Goal: Task Accomplishment & Management: Manage account settings

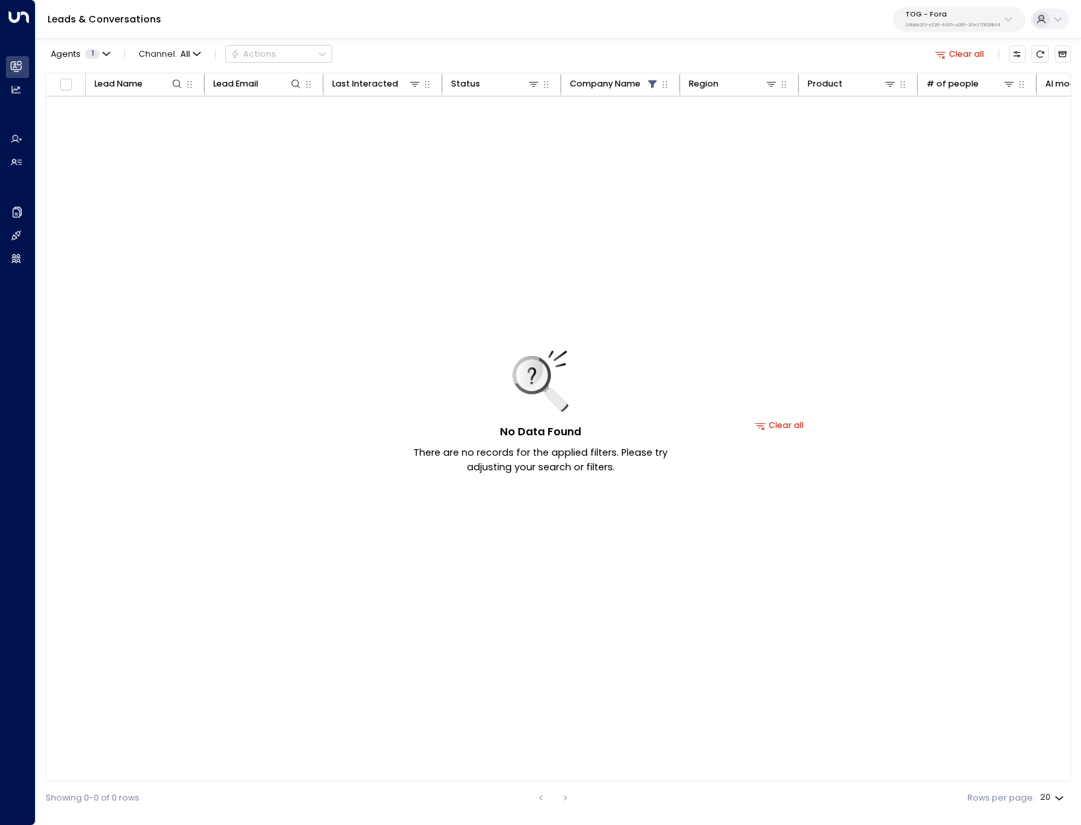
click at [1003, 18] on icon at bounding box center [1008, 19] width 11 height 11
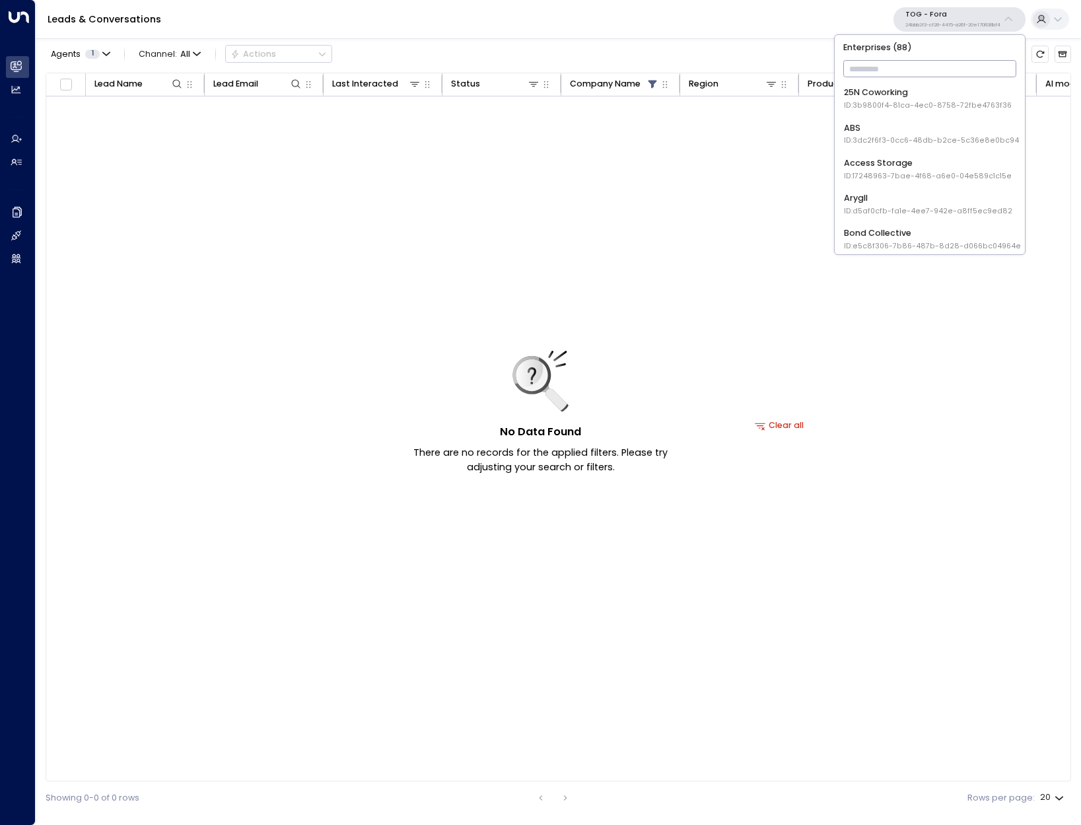
click at [929, 75] on input "text" at bounding box center [930, 68] width 174 height 23
type input "*********"
click at [897, 91] on div "Storage Star ID: bc340fee-f559-48fc-84eb-70f3f6817ad8" at bounding box center [927, 99] width 166 height 24
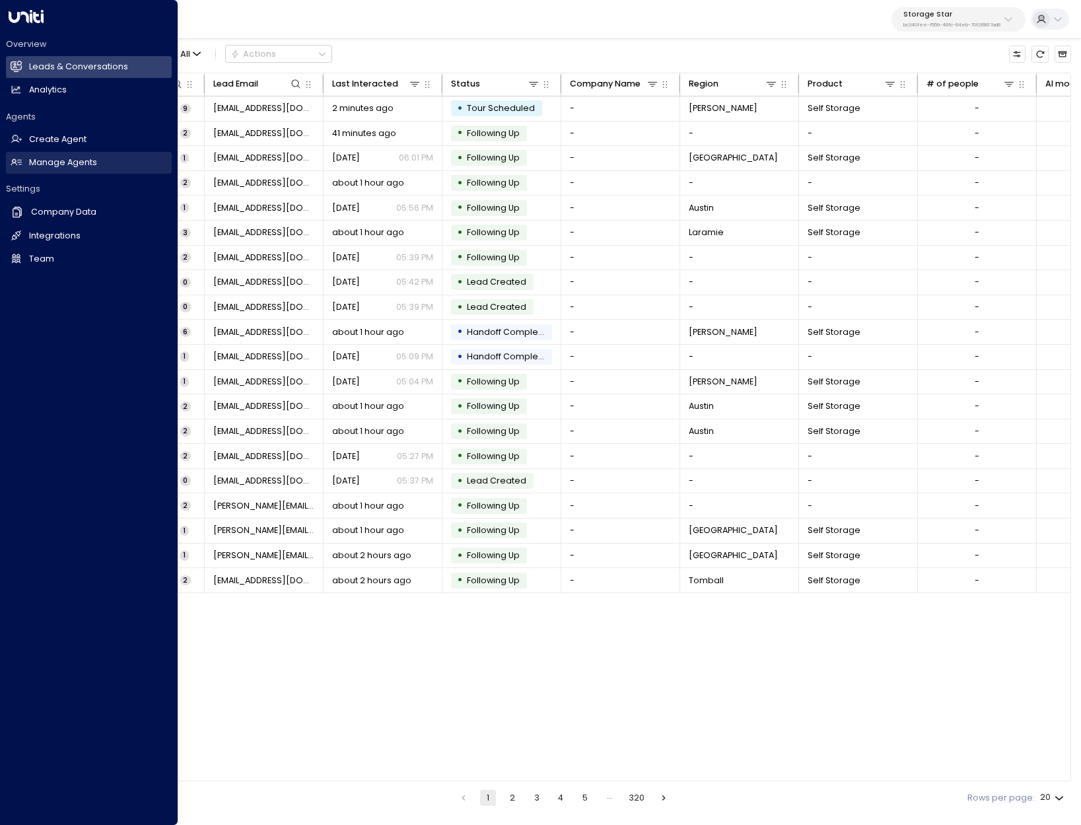
click at [67, 163] on h2 "Manage Agents" at bounding box center [63, 163] width 68 height 13
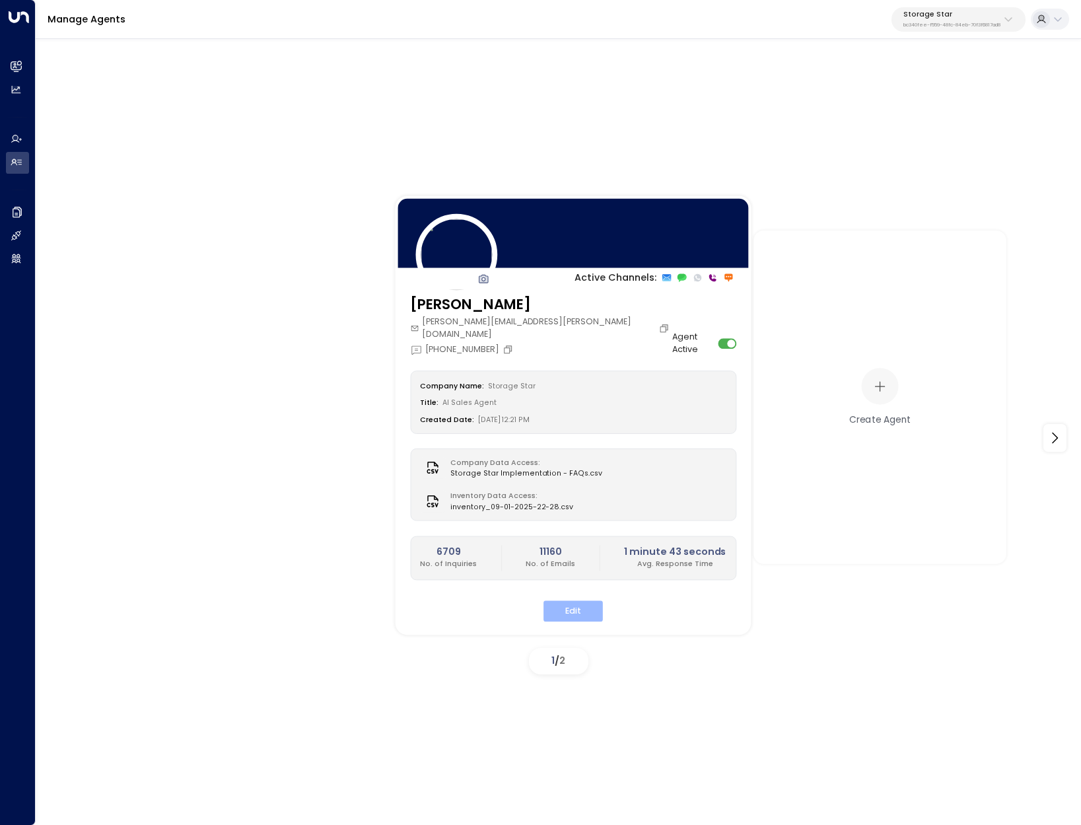
click at [564, 601] on button "Edit" at bounding box center [573, 611] width 59 height 20
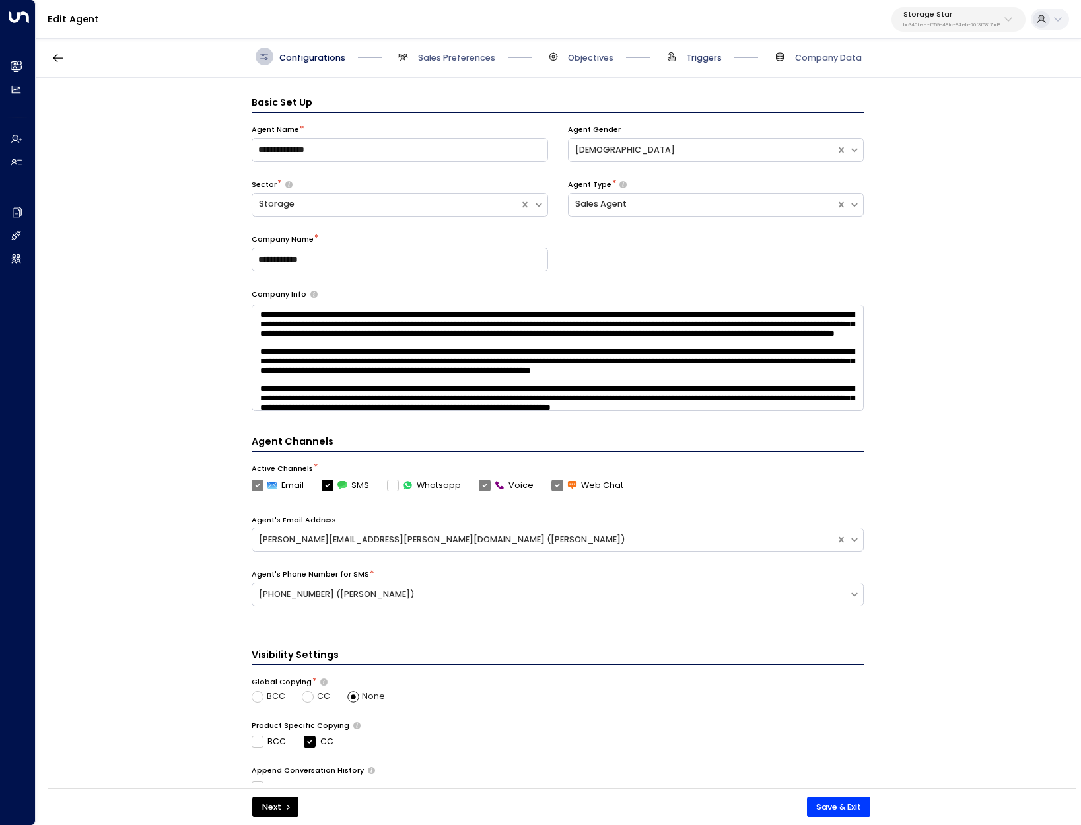
click at [709, 54] on span "Triggers" at bounding box center [704, 58] width 36 height 12
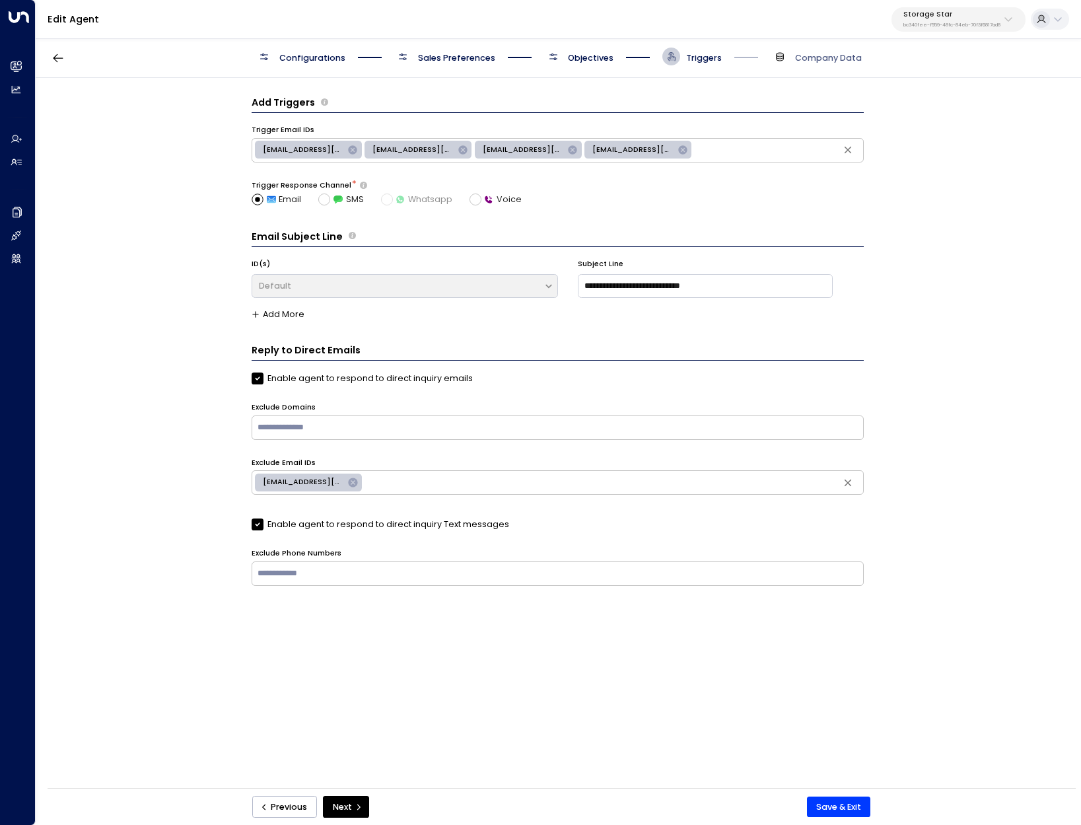
click at [584, 62] on span "Objectives" at bounding box center [591, 58] width 46 height 12
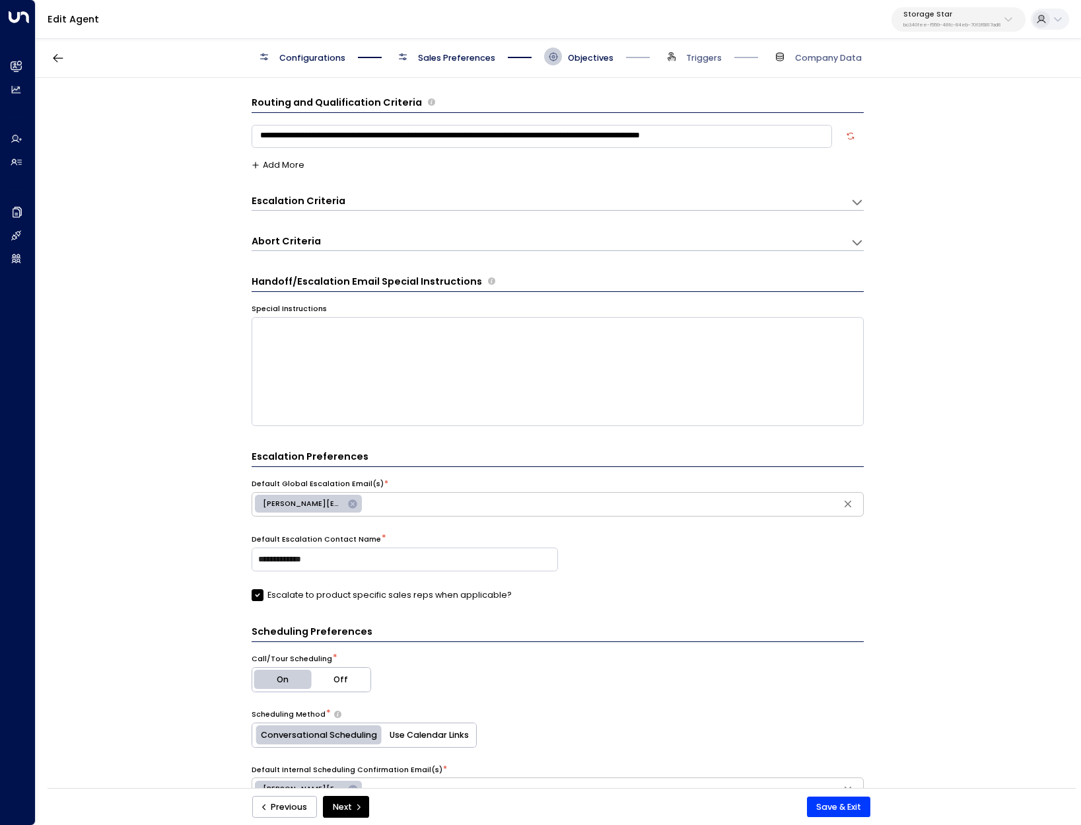
click at [451, 62] on span "Sales Preferences" at bounding box center [456, 58] width 77 height 12
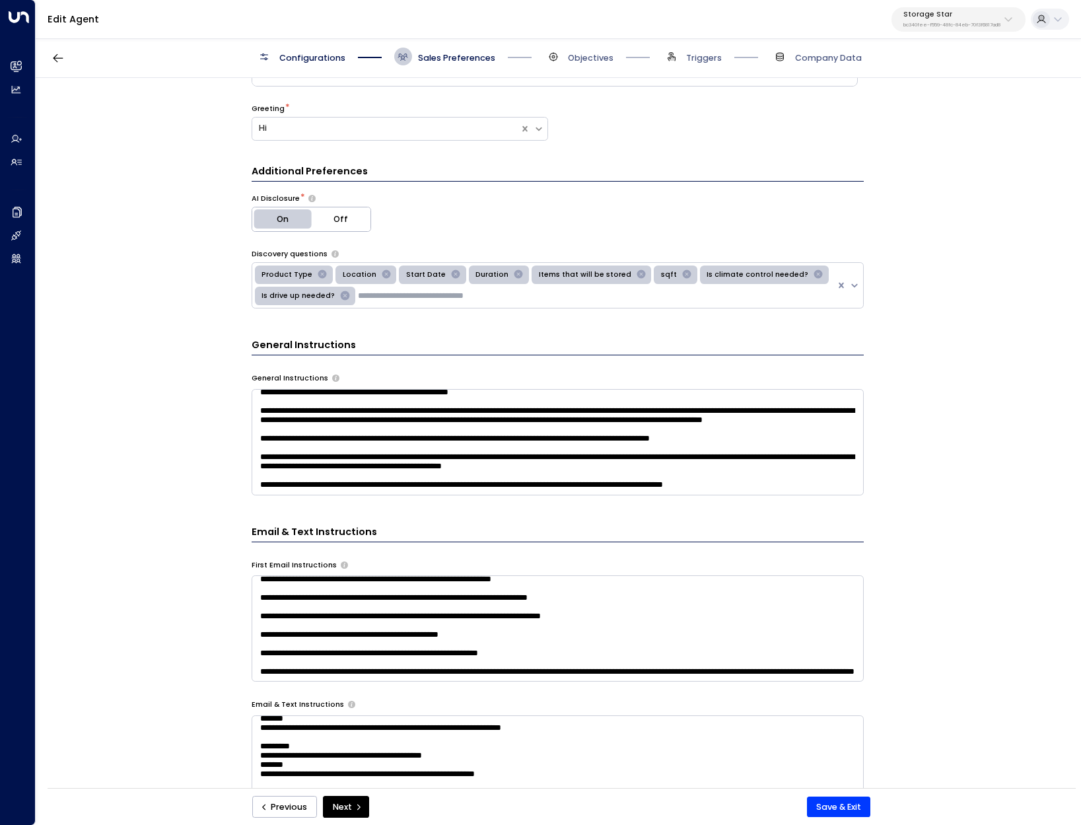
scroll to position [131, 0]
click at [586, 435] on textarea at bounding box center [558, 442] width 612 height 106
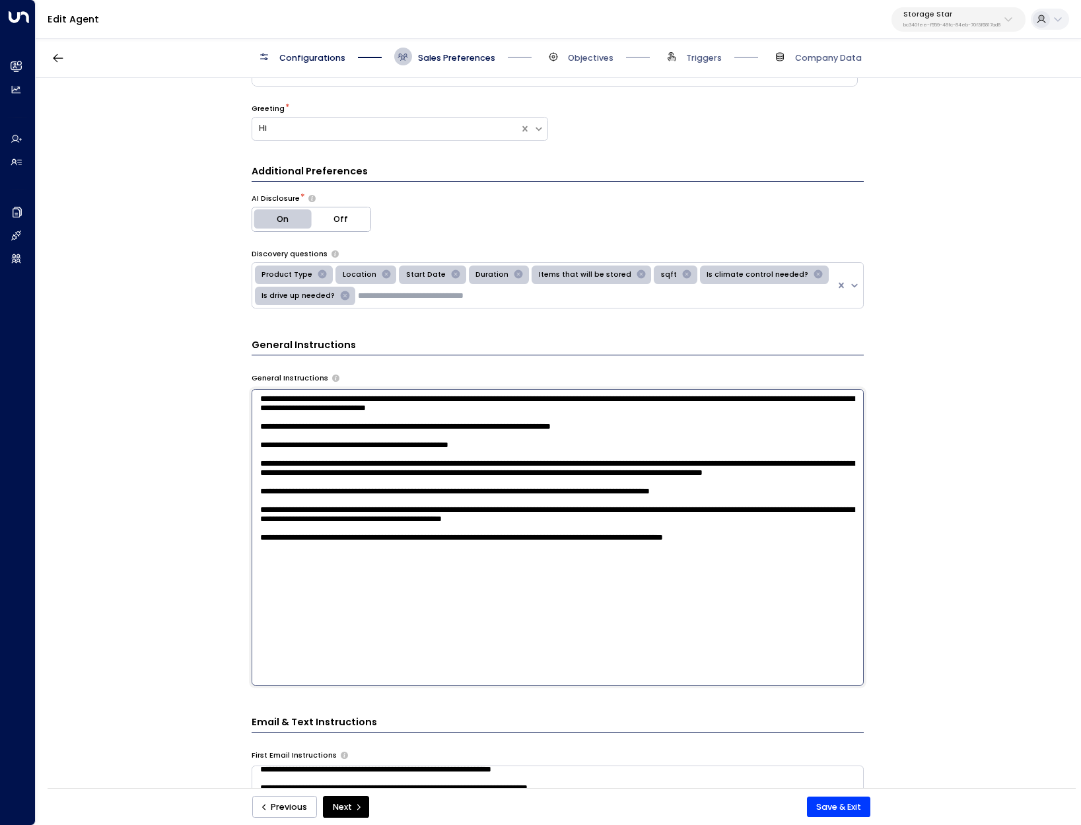
scroll to position [0, 0]
click at [501, 464] on textarea at bounding box center [558, 537] width 612 height 297
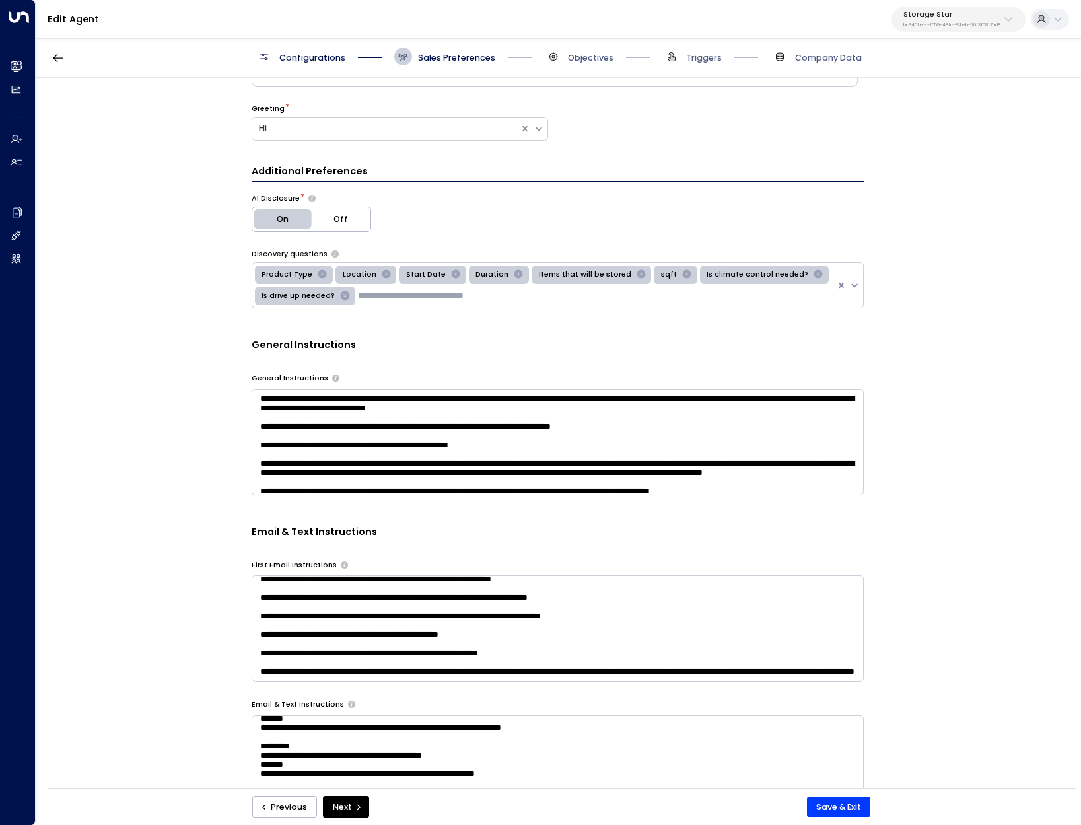
click at [997, 112] on div "**********" at bounding box center [558, 437] width 1044 height 718
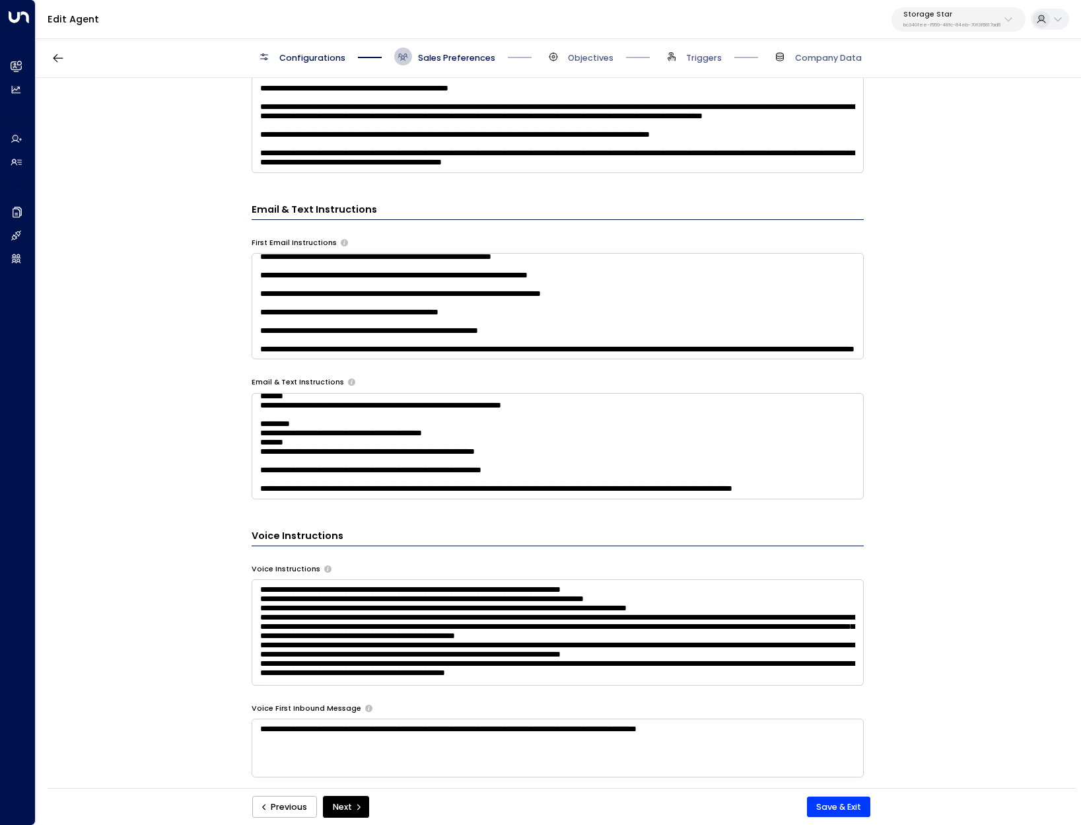
scroll to position [480, 0]
click at [378, 443] on textarea at bounding box center [558, 447] width 612 height 106
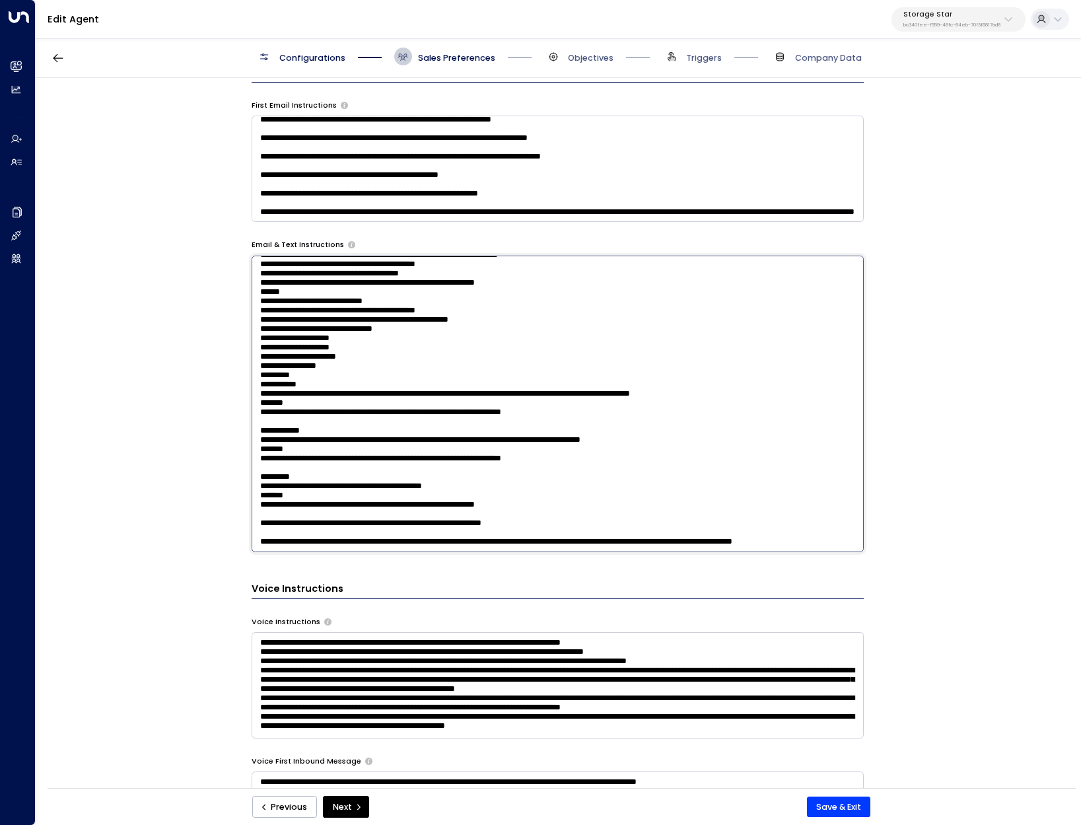
scroll to position [643, 0]
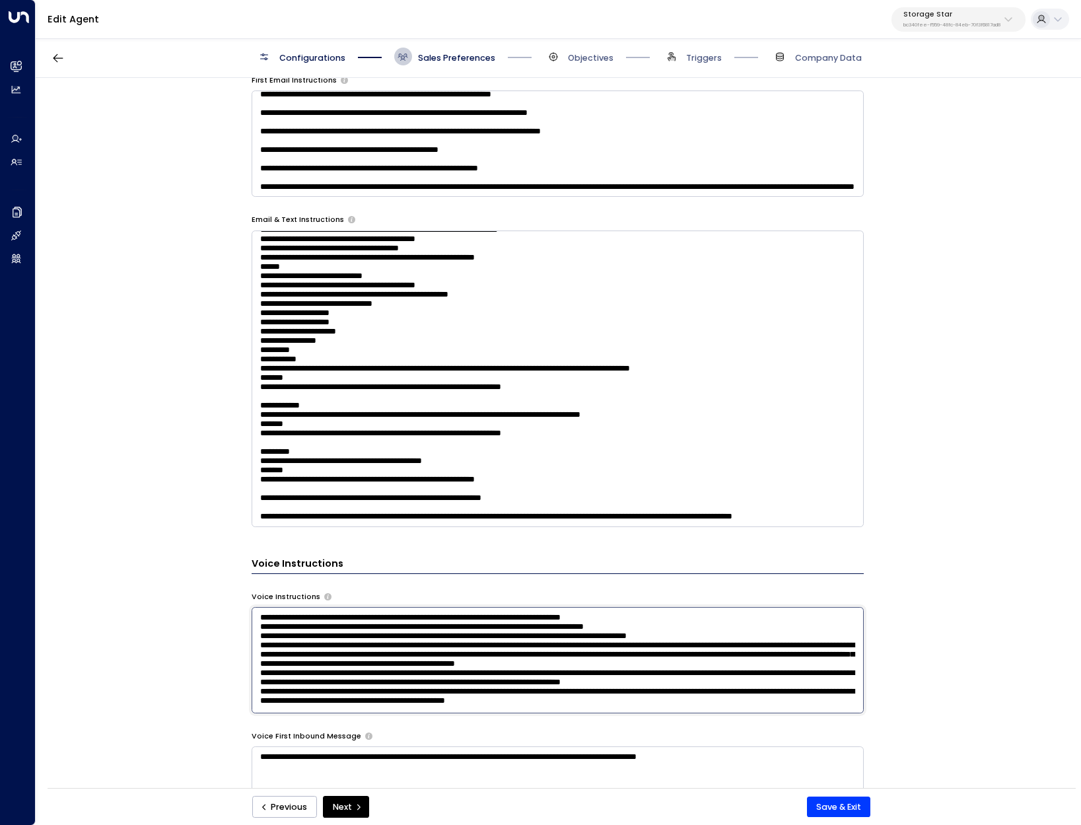
click at [416, 655] on textarea at bounding box center [558, 660] width 612 height 106
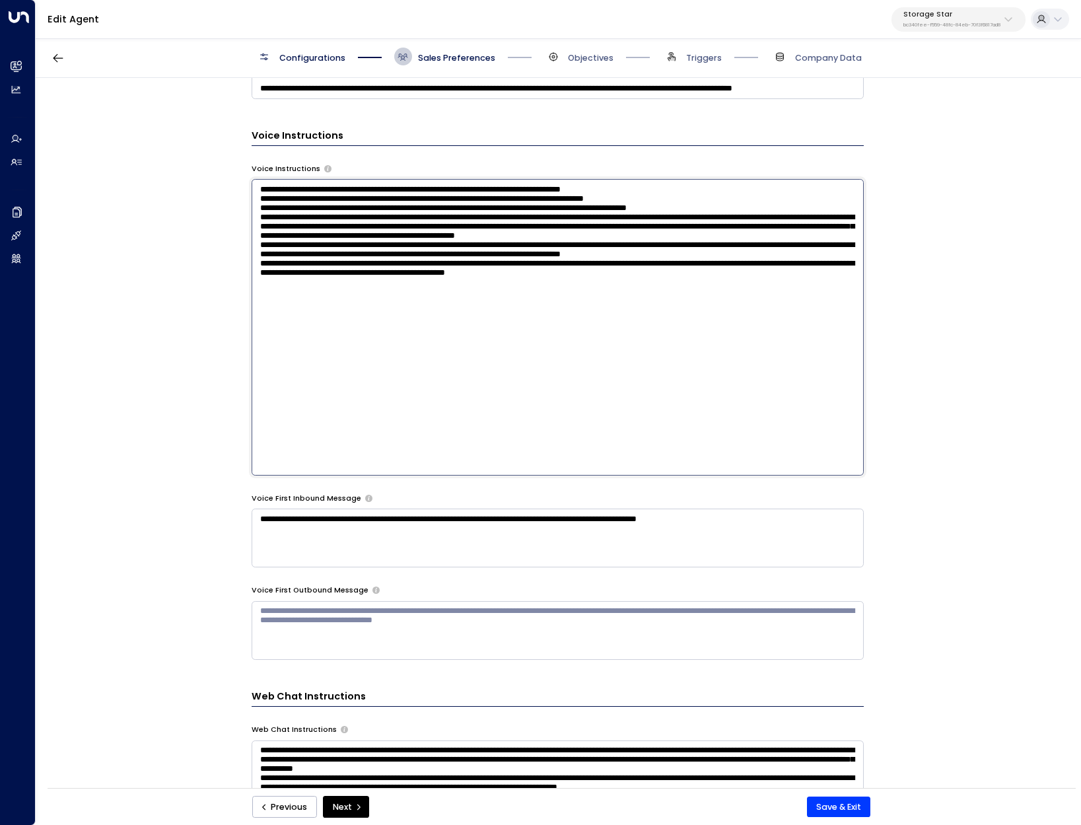
scroll to position [890, 0]
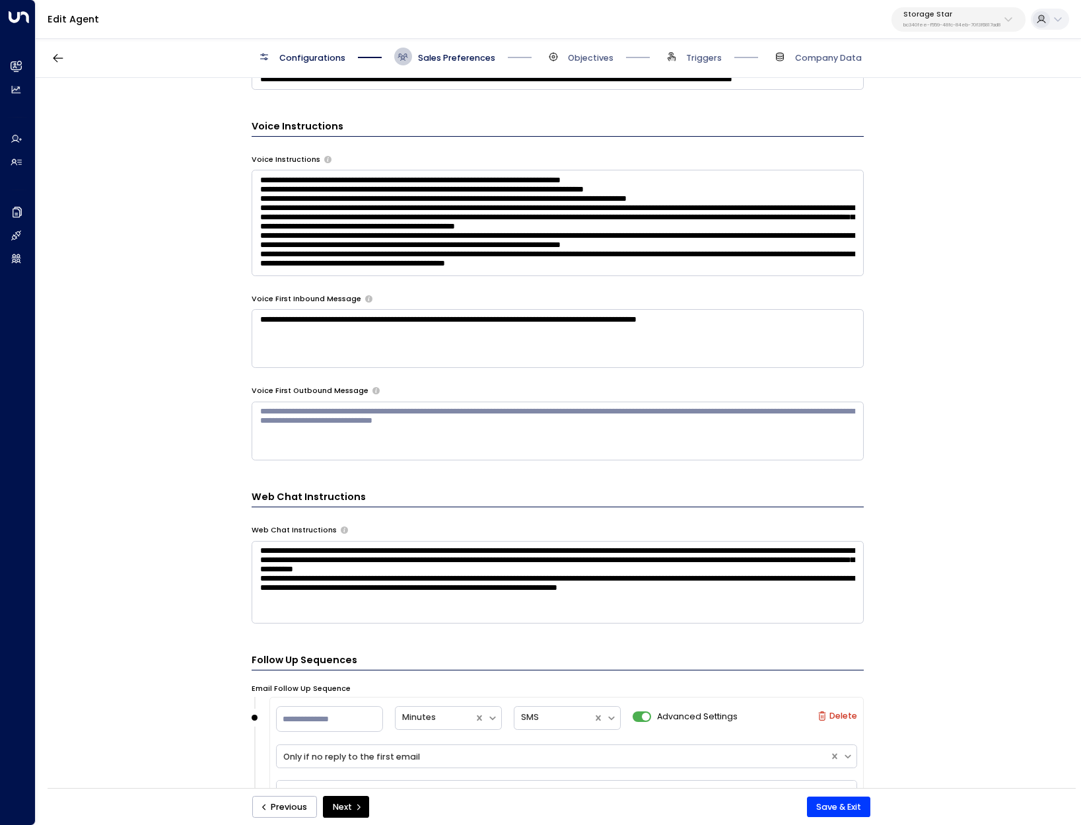
click at [162, 569] on div "**********" at bounding box center [558, 437] width 1044 height 718
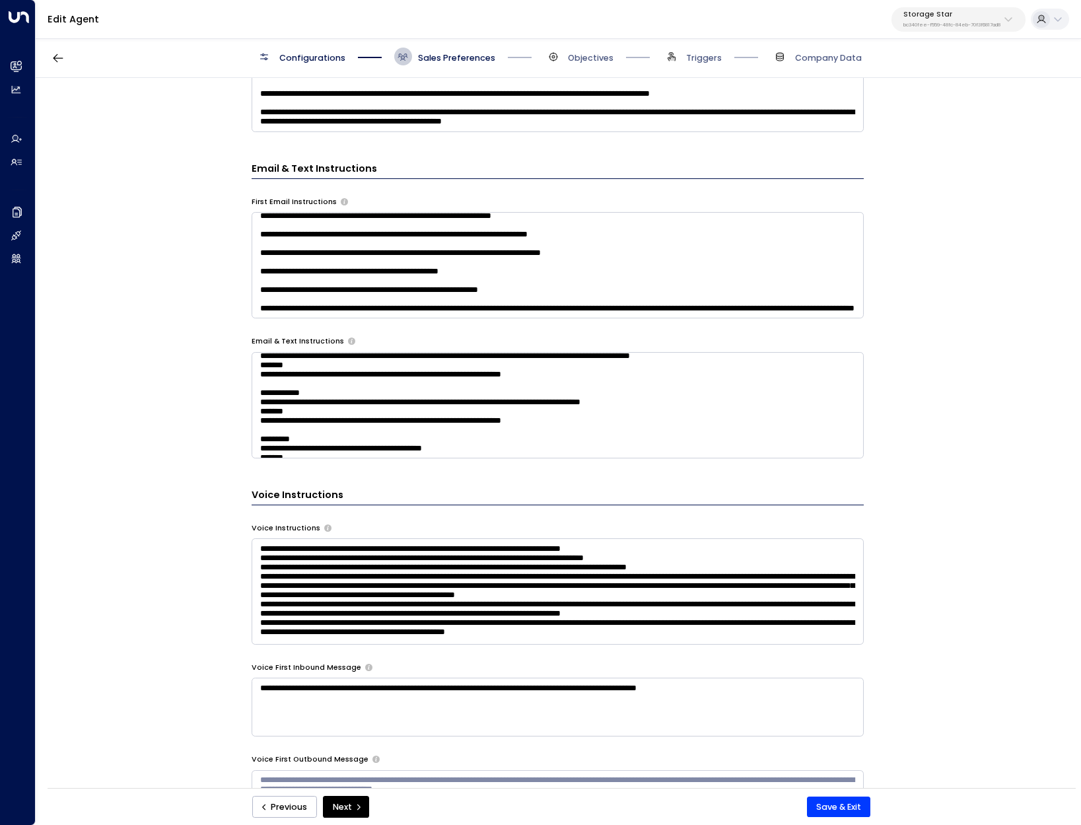
scroll to position [284, 0]
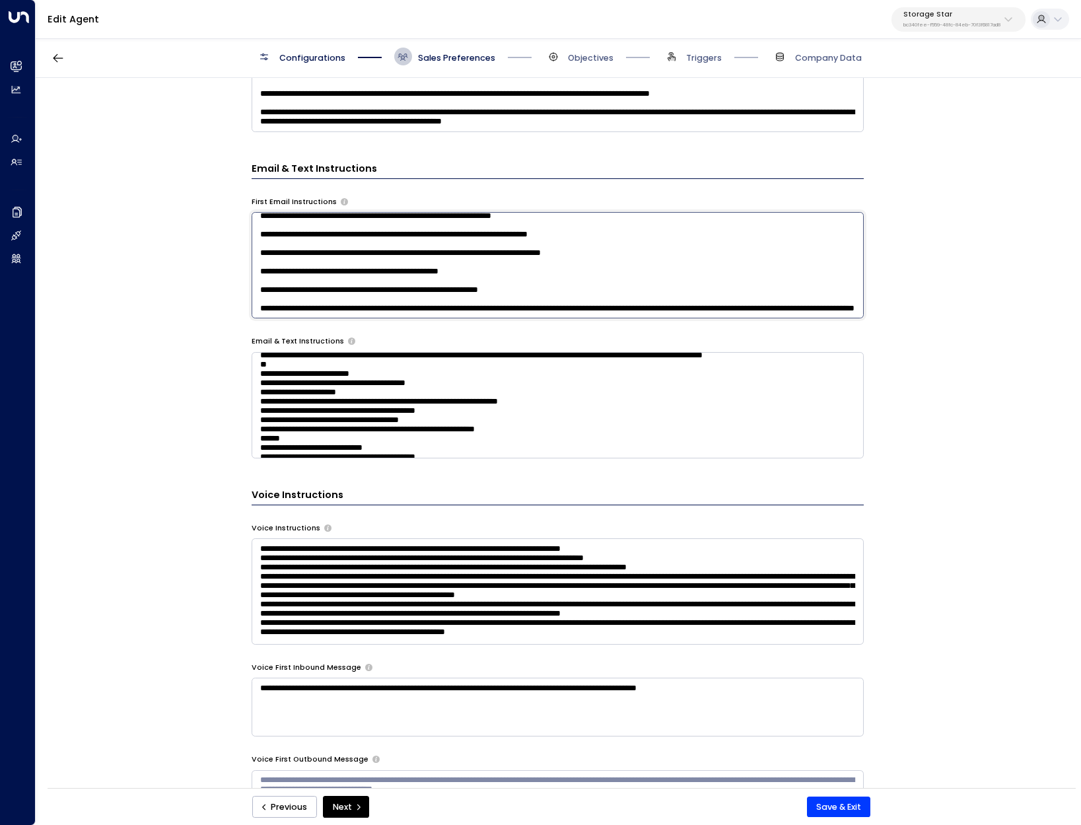
click at [505, 292] on textarea at bounding box center [558, 265] width 612 height 106
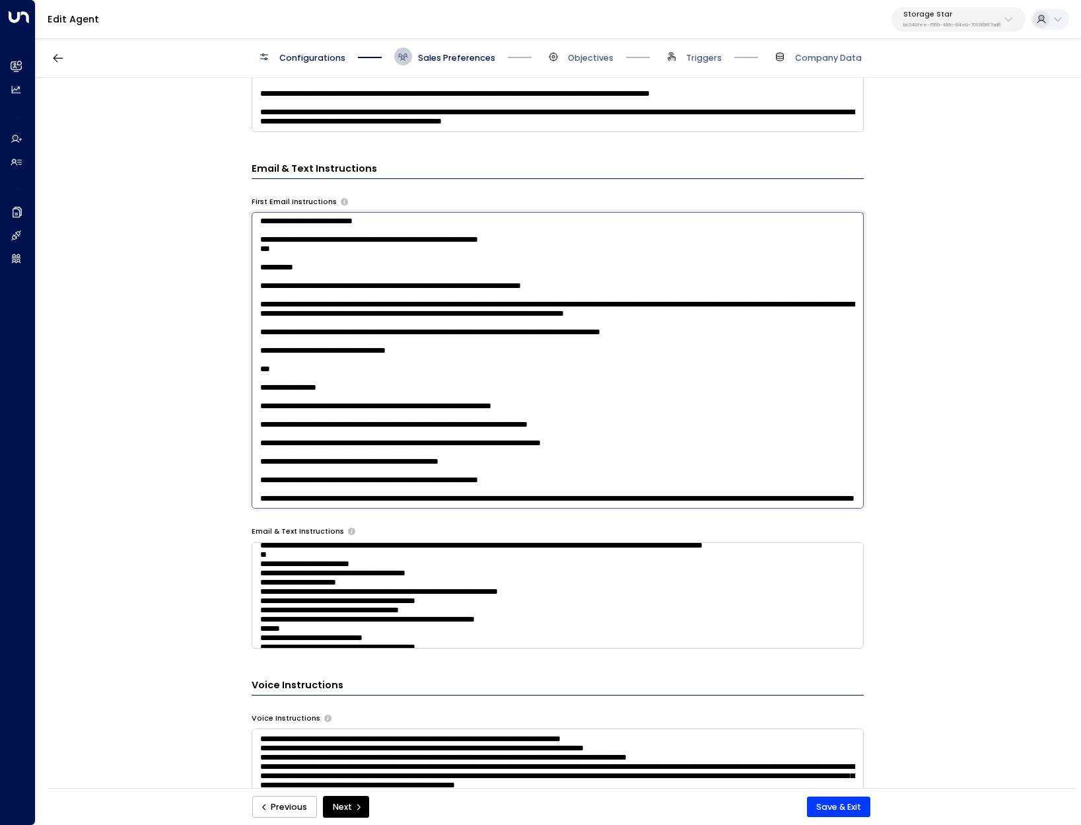
scroll to position [228, 0]
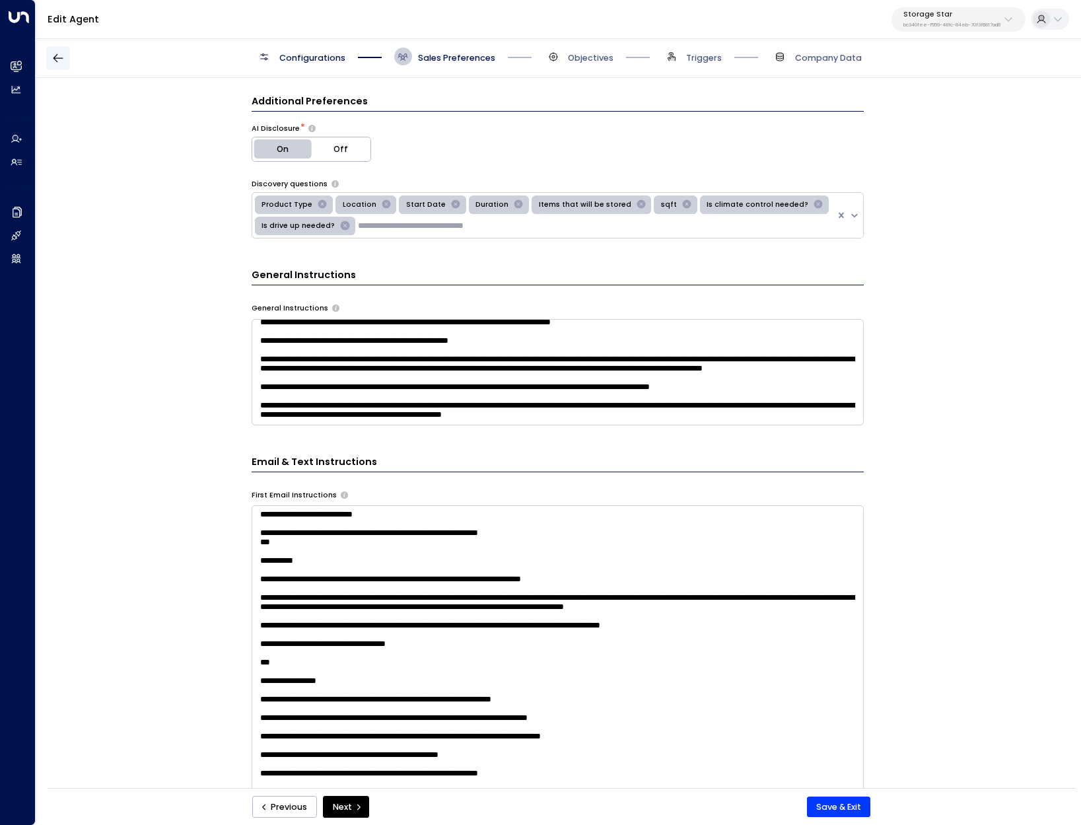
click at [69, 52] on button "button" at bounding box center [58, 58] width 24 height 24
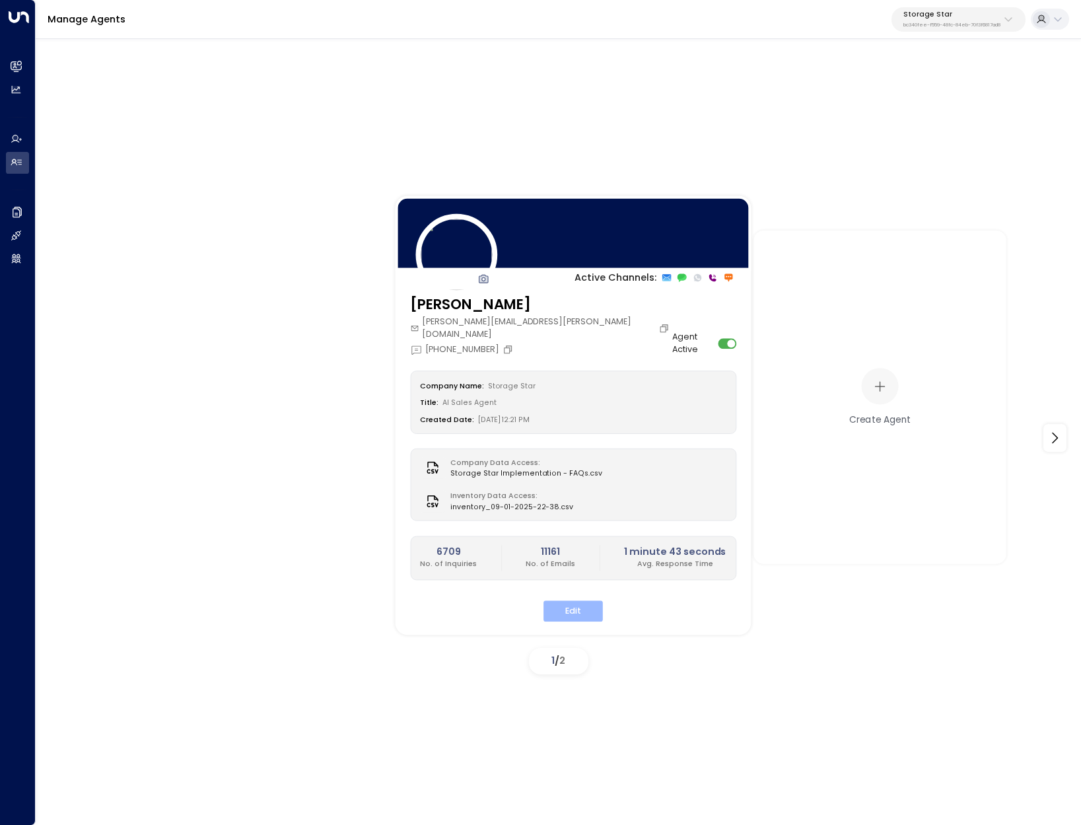
click at [555, 608] on button "Edit" at bounding box center [573, 611] width 59 height 20
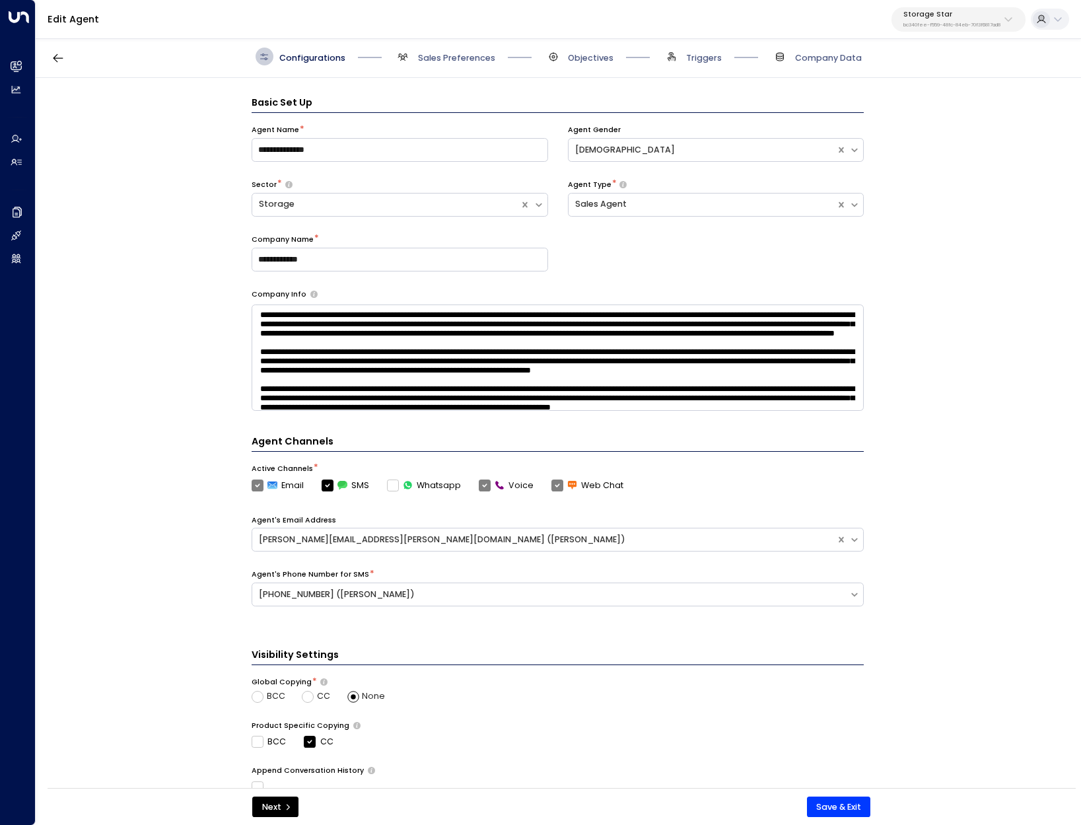
click at [456, 50] on span "Sales Preferences" at bounding box center [444, 57] width 101 height 18
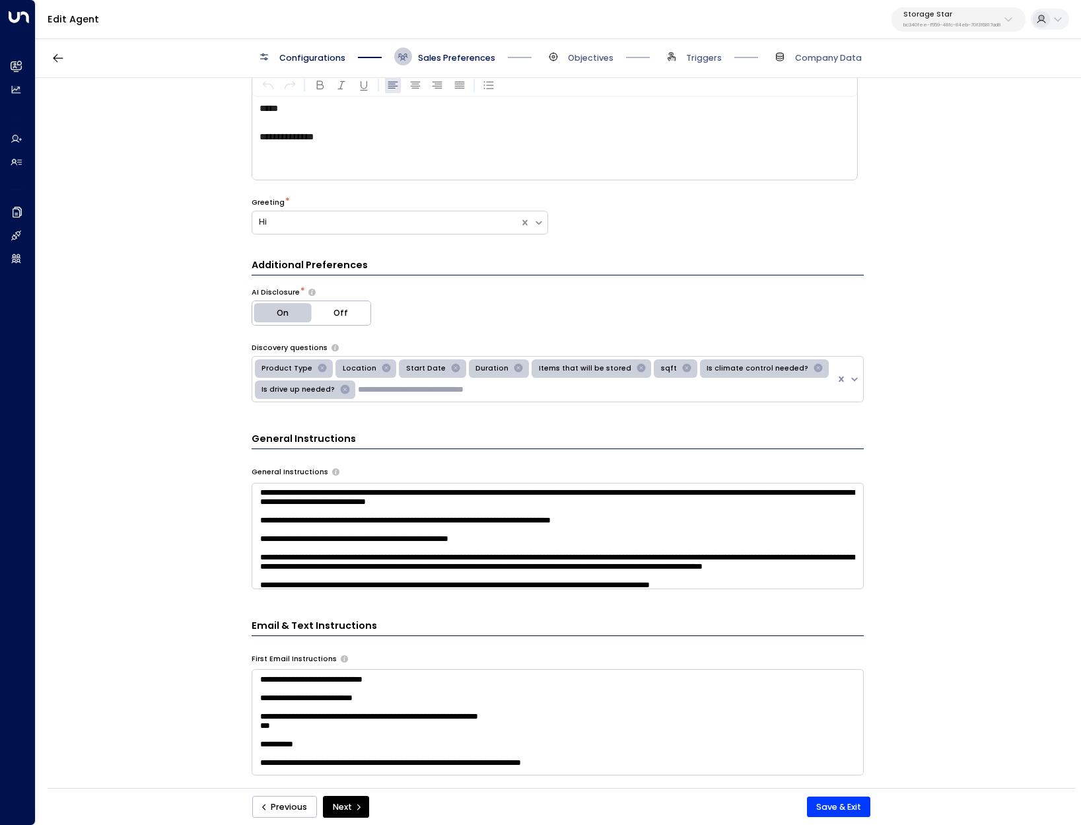
scroll to position [301, 0]
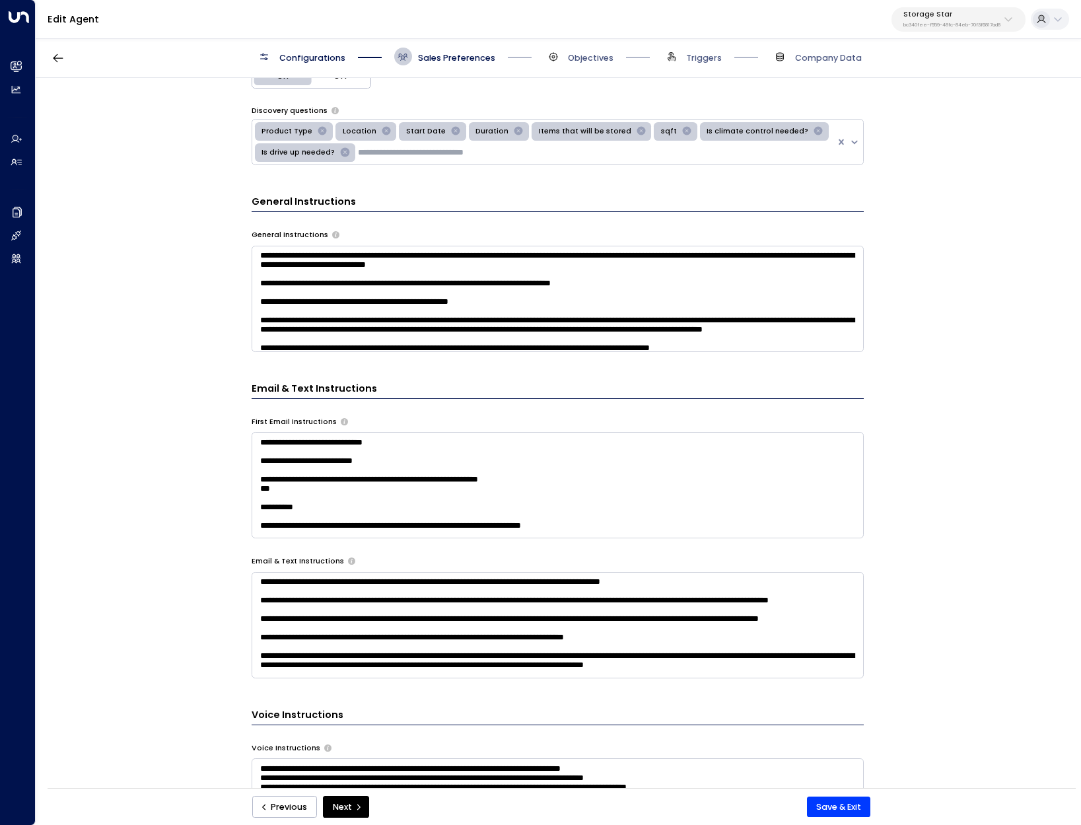
click at [400, 481] on textarea at bounding box center [558, 485] width 612 height 106
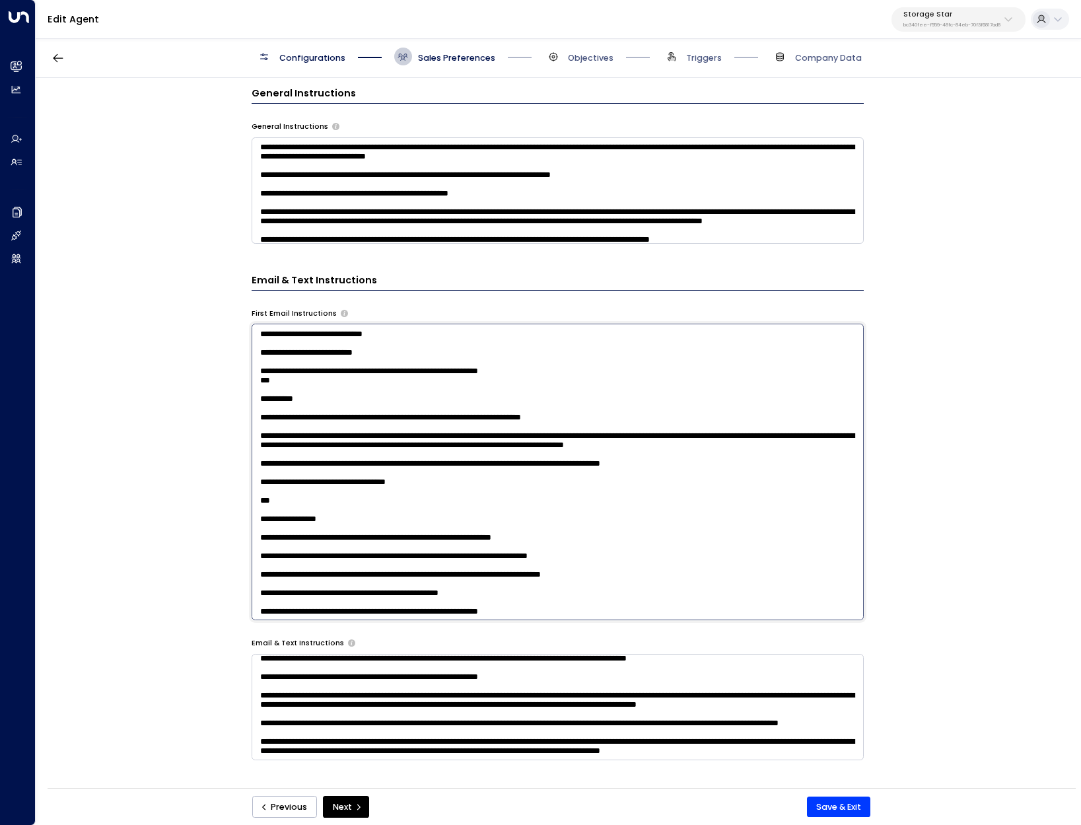
scroll to position [0, 0]
